Goal: Task Accomplishment & Management: Complete application form

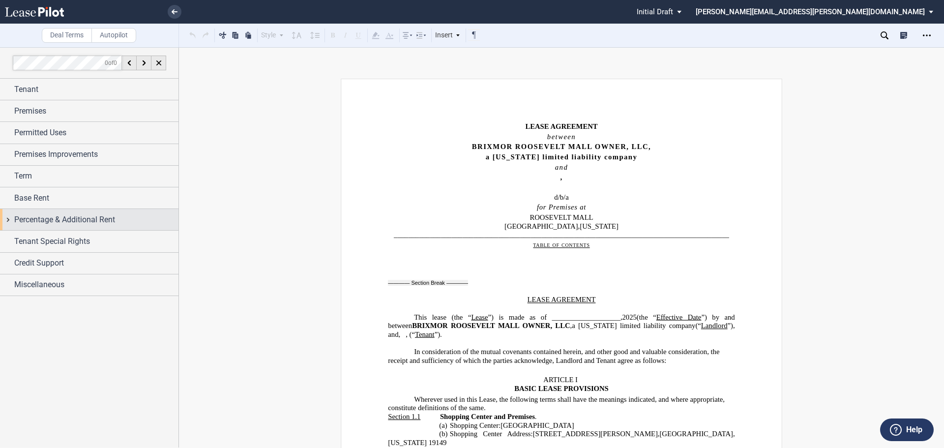
click at [71, 217] on span "Percentage & Additional Rent" at bounding box center [64, 220] width 101 height 12
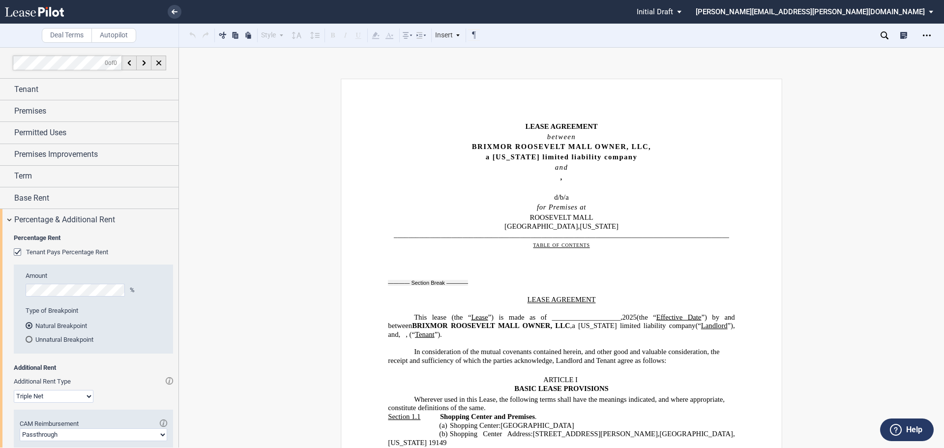
click at [13, 251] on div "Percentage Rent Tenant Pays Percentage Rent Amount % Type of Breakpoint Natural…" at bounding box center [89, 409] width 178 height 358
click at [15, 252] on div "Tenant Pays Percentage Rent" at bounding box center [19, 253] width 10 height 10
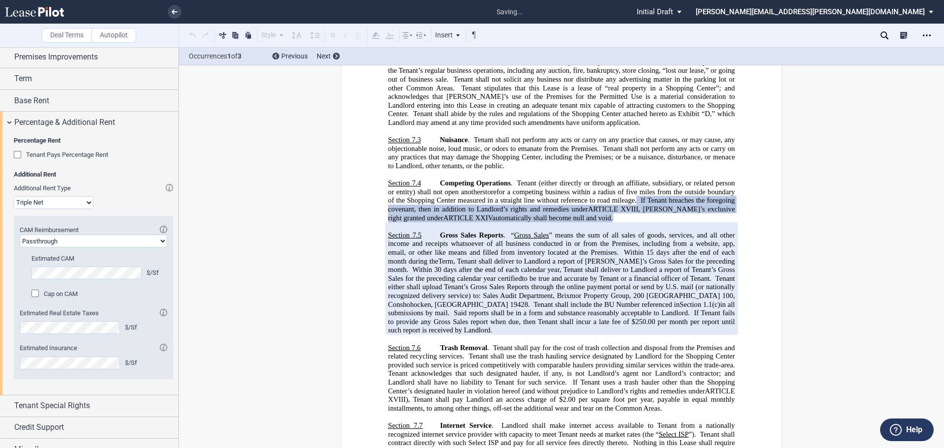
scroll to position [98, 0]
click at [155, 240] on select "Passthrough Fixed" at bounding box center [93, 239] width 147 height 13
select select "fixed"
click at [20, 233] on select "Passthrough Fixed" at bounding box center [93, 239] width 147 height 13
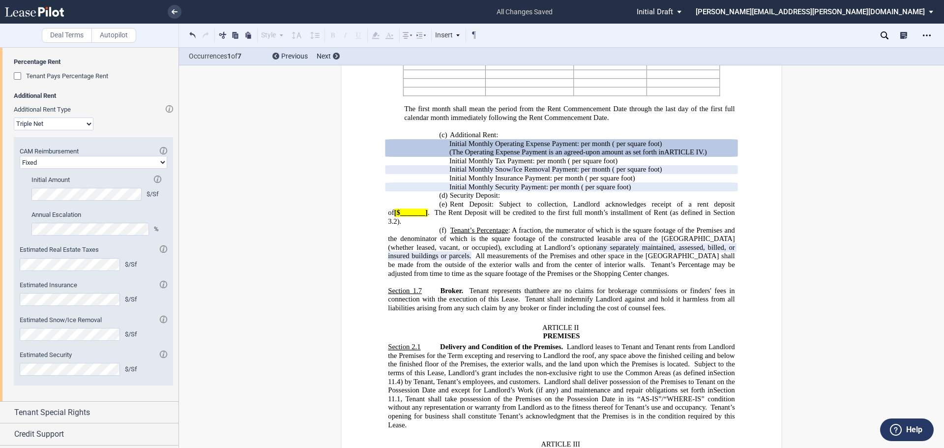
scroll to position [196, 0]
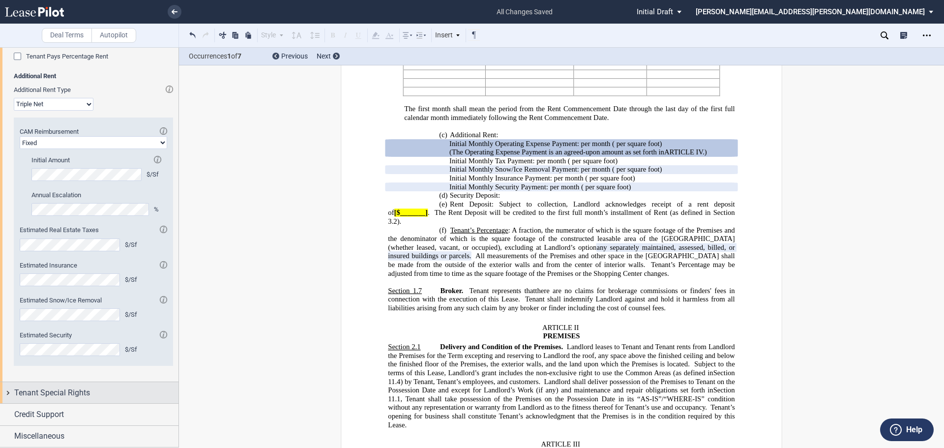
click at [79, 388] on span "Tenant Special Rights" at bounding box center [52, 393] width 76 height 12
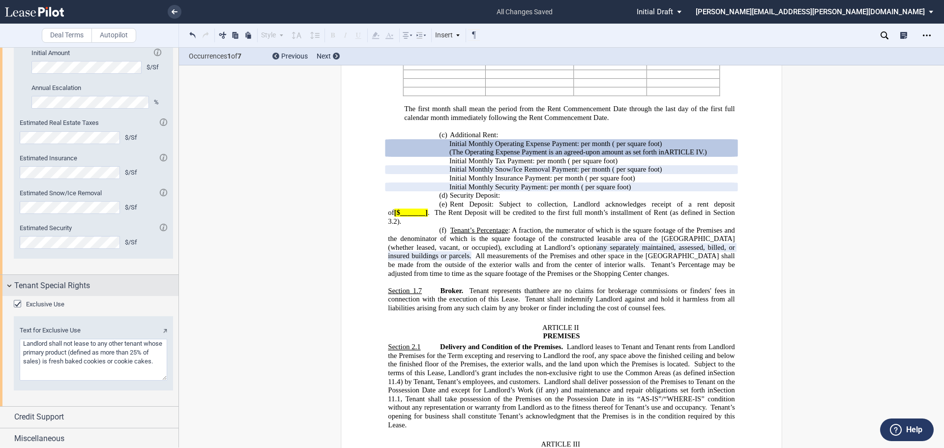
scroll to position [305, 0]
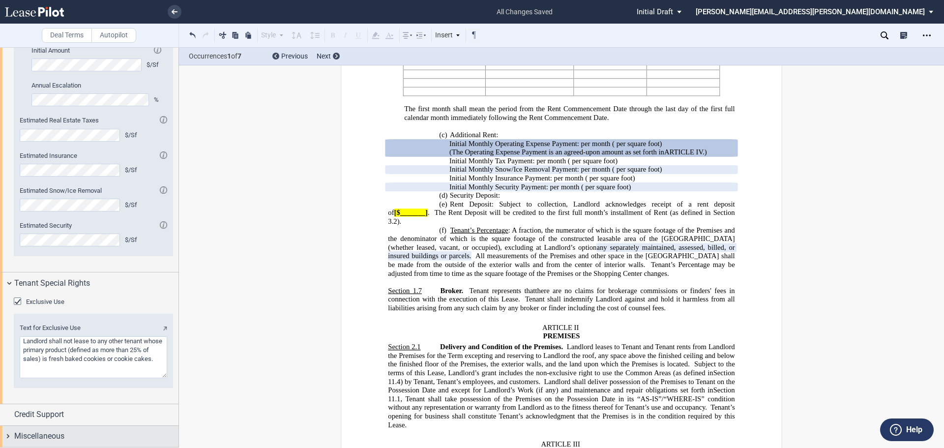
click at [62, 432] on span "Miscellaneous" at bounding box center [39, 436] width 50 height 12
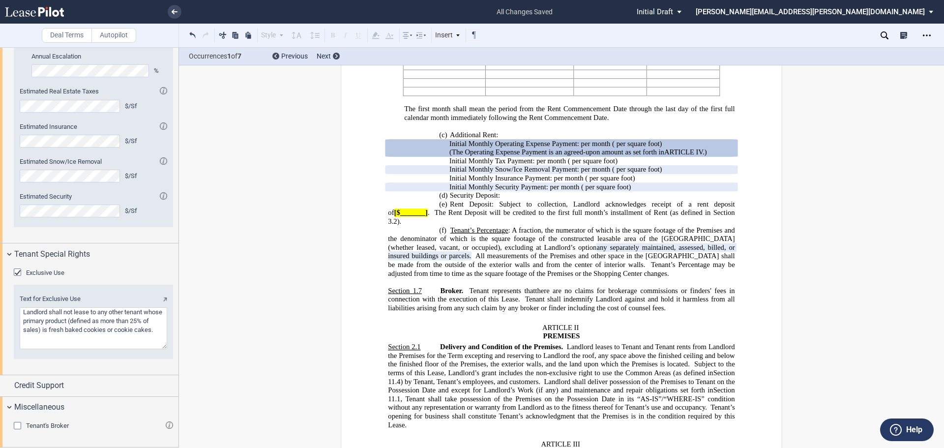
click at [18, 425] on div "Tenant's Broker" at bounding box center [19, 427] width 10 height 10
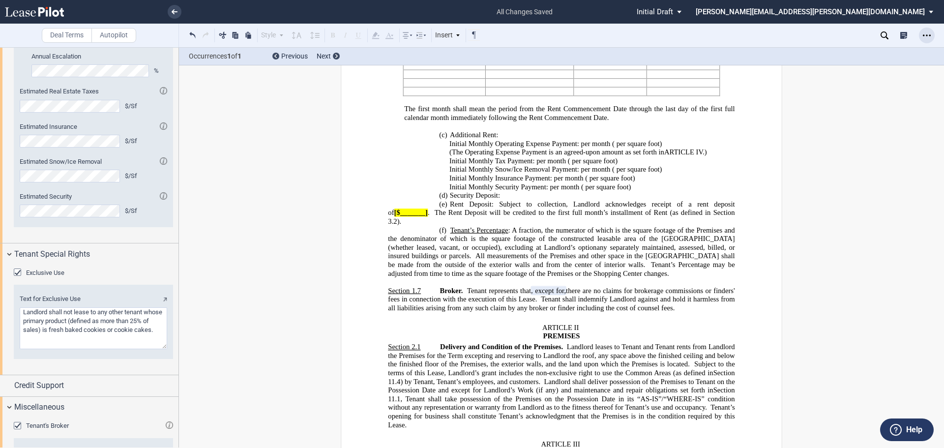
click at [921, 31] on div "Open Lease options menu" at bounding box center [927, 36] width 16 height 16
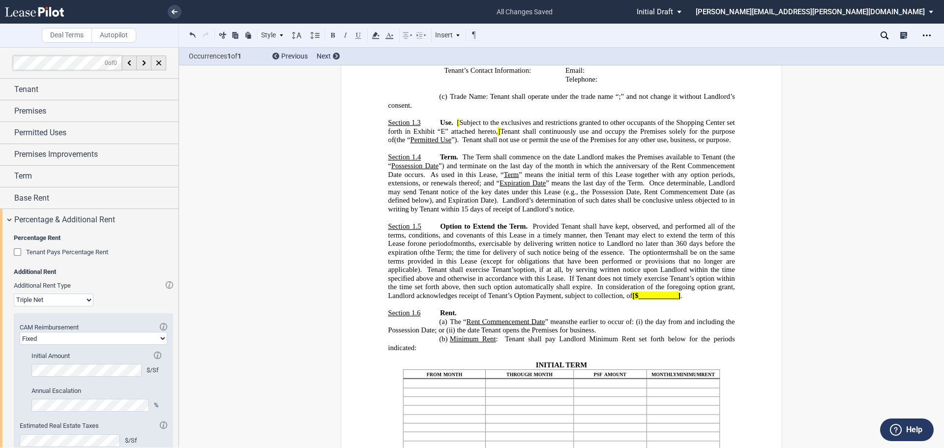
scroll to position [548, 0]
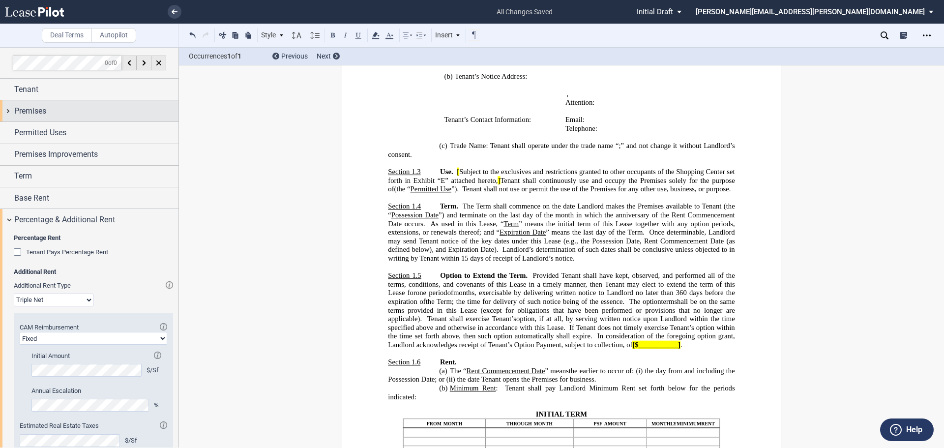
click at [53, 109] on div "Premises" at bounding box center [96, 111] width 164 height 12
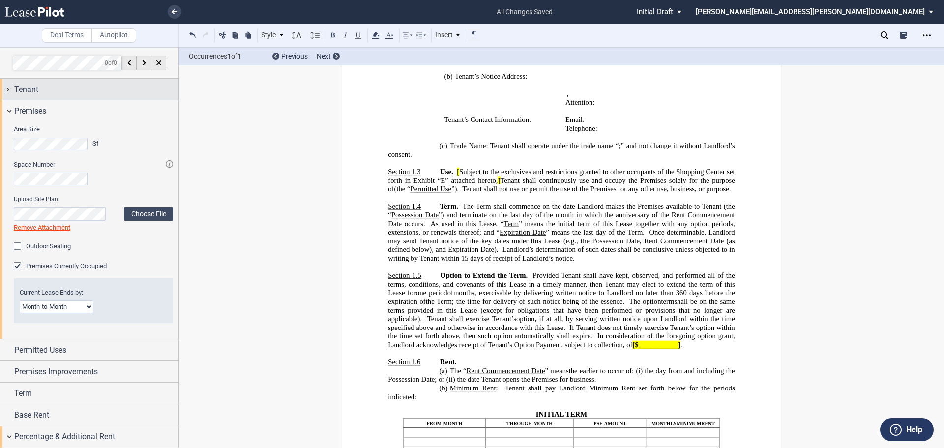
click at [79, 91] on div "Tenant" at bounding box center [96, 90] width 164 height 12
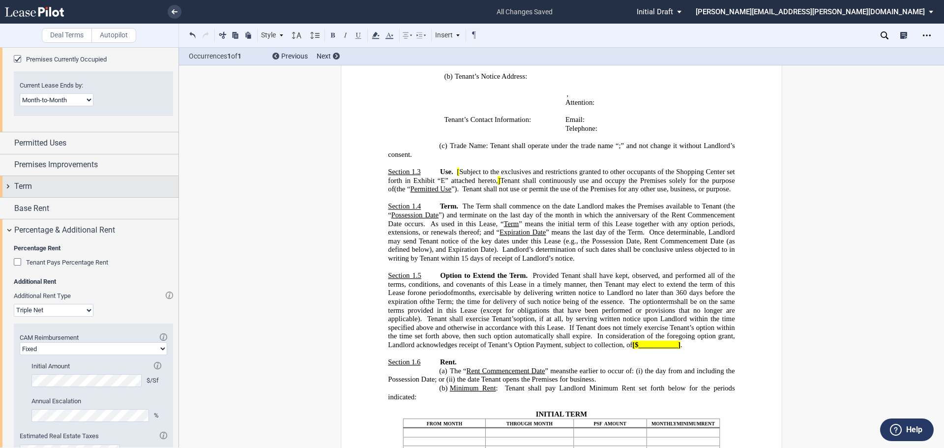
scroll to position [541, 0]
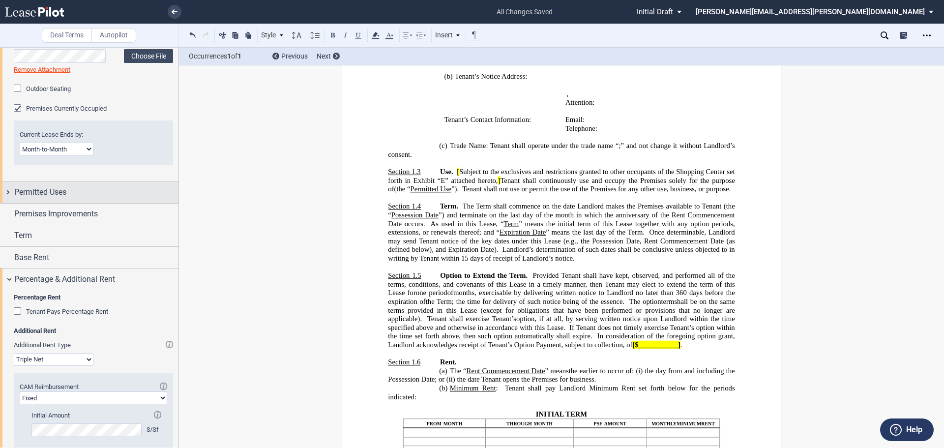
click at [82, 190] on div "Permitted Uses" at bounding box center [96, 192] width 164 height 12
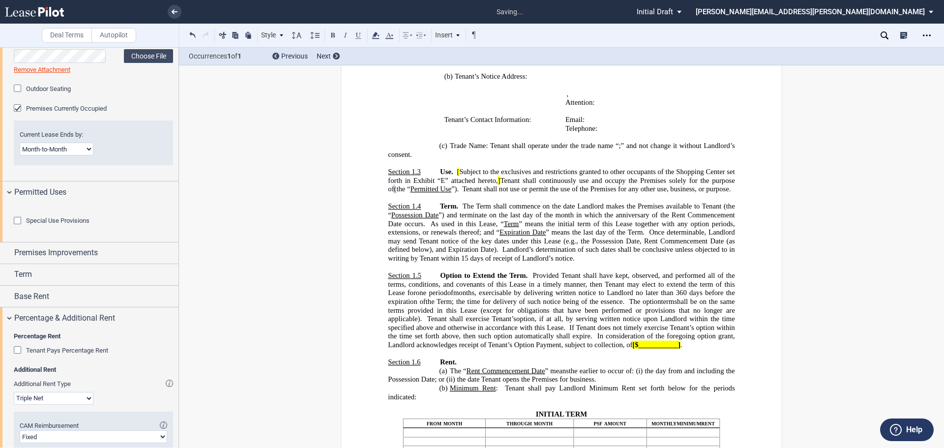
click at [99, 226] on div "Special Use Provisions" at bounding box center [93, 221] width 159 height 10
click at [17, 227] on div "Special Use Provisions" at bounding box center [19, 222] width 10 height 10
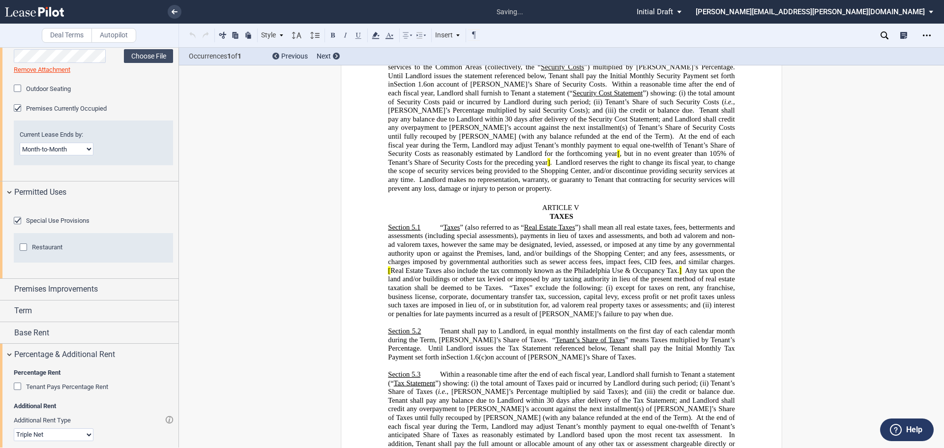
scroll to position [3345, 0]
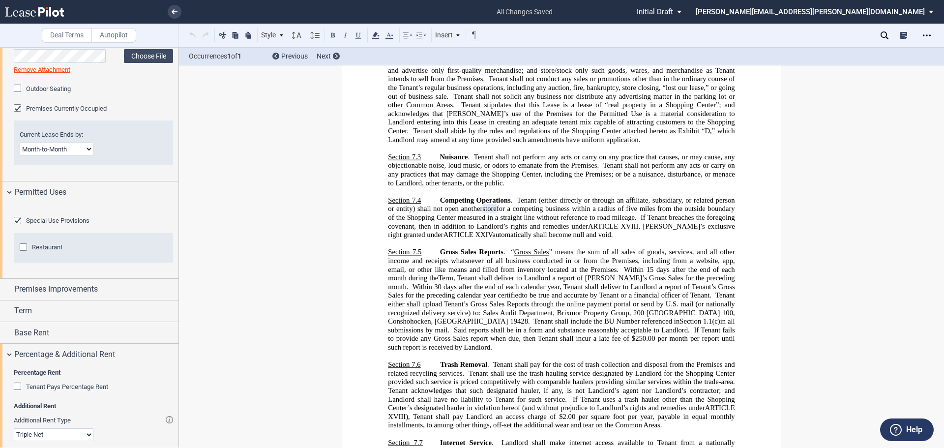
click at [21, 253] on div "Restaurant" at bounding box center [25, 248] width 10 height 10
click at [597, 221] on span "for a competing business within a radius of five miles from the outside boundar…" at bounding box center [562, 212] width 348 height 17
click at [482, 221] on span "for a competing business within a radius of five miles from the outside boundar…" at bounding box center [562, 212] width 348 height 17
click at [504, 213] on span "restaurant" at bounding box center [501, 208] width 29 height 8
drag, startPoint x: 485, startPoint y: 217, endPoint x: 503, endPoint y: 217, distance: 18.2
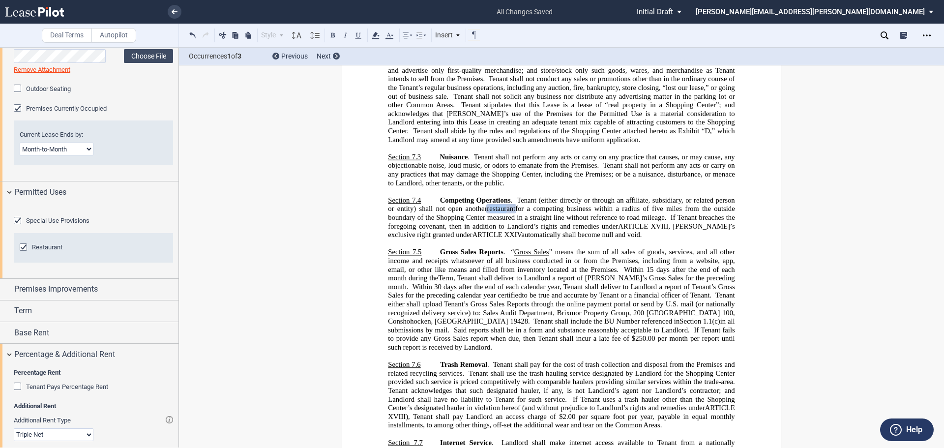
click at [503, 213] on span "restaurant" at bounding box center [501, 208] width 29 height 8
click at [518, 218] on span "for a competing business within a radius of five miles from the outside boundar…" at bounding box center [562, 212] width 348 height 17
click at [926, 36] on use "Open Lease options menu" at bounding box center [927, 34] width 8 height 1
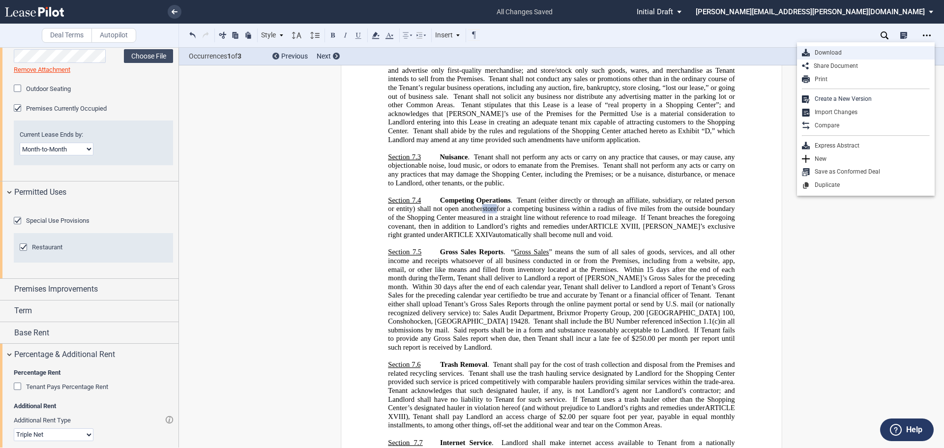
click at [836, 53] on div "Download" at bounding box center [869, 53] width 120 height 8
